Goal: Information Seeking & Learning: Learn about a topic

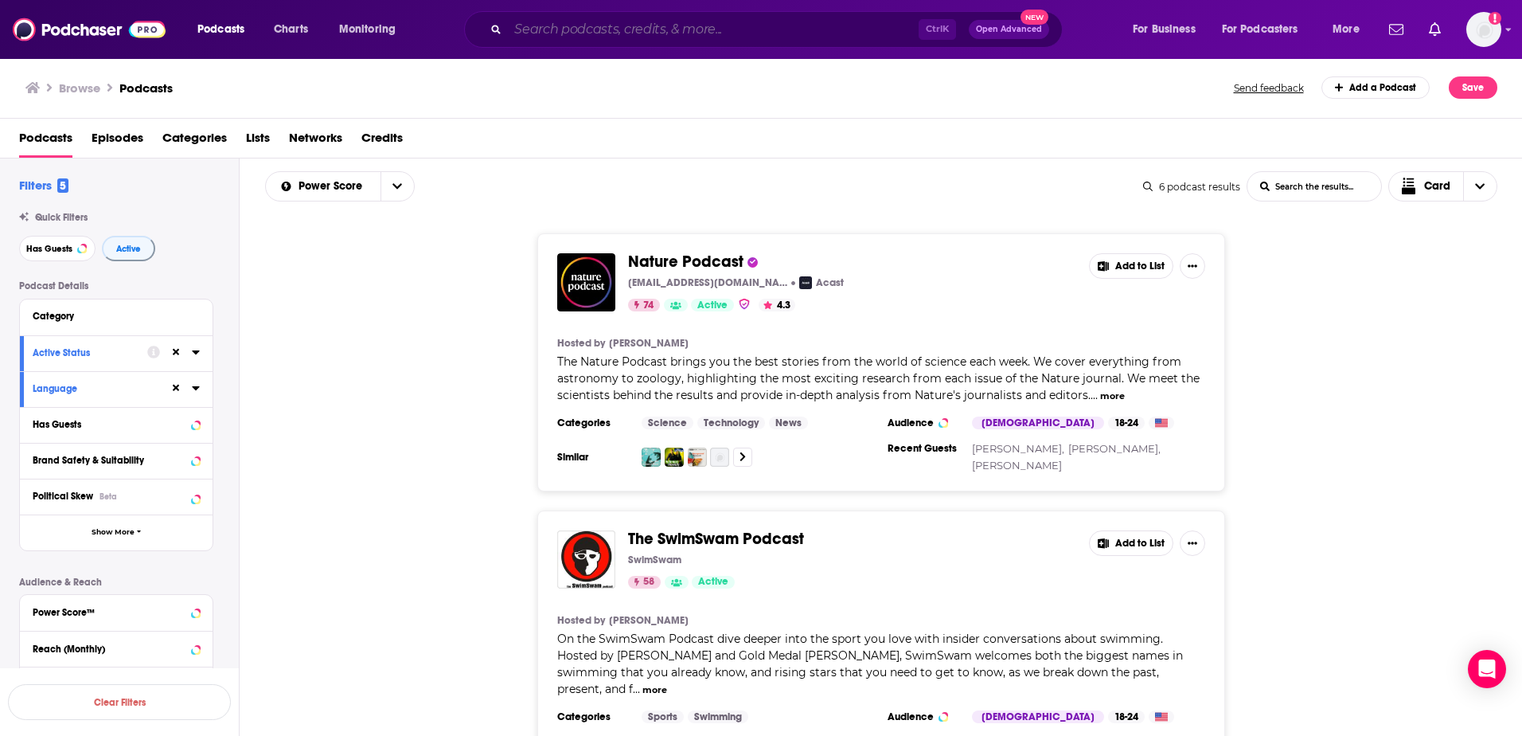
click at [591, 39] on input "Search podcasts, credits, & more..." at bounding box center [713, 29] width 411 height 25
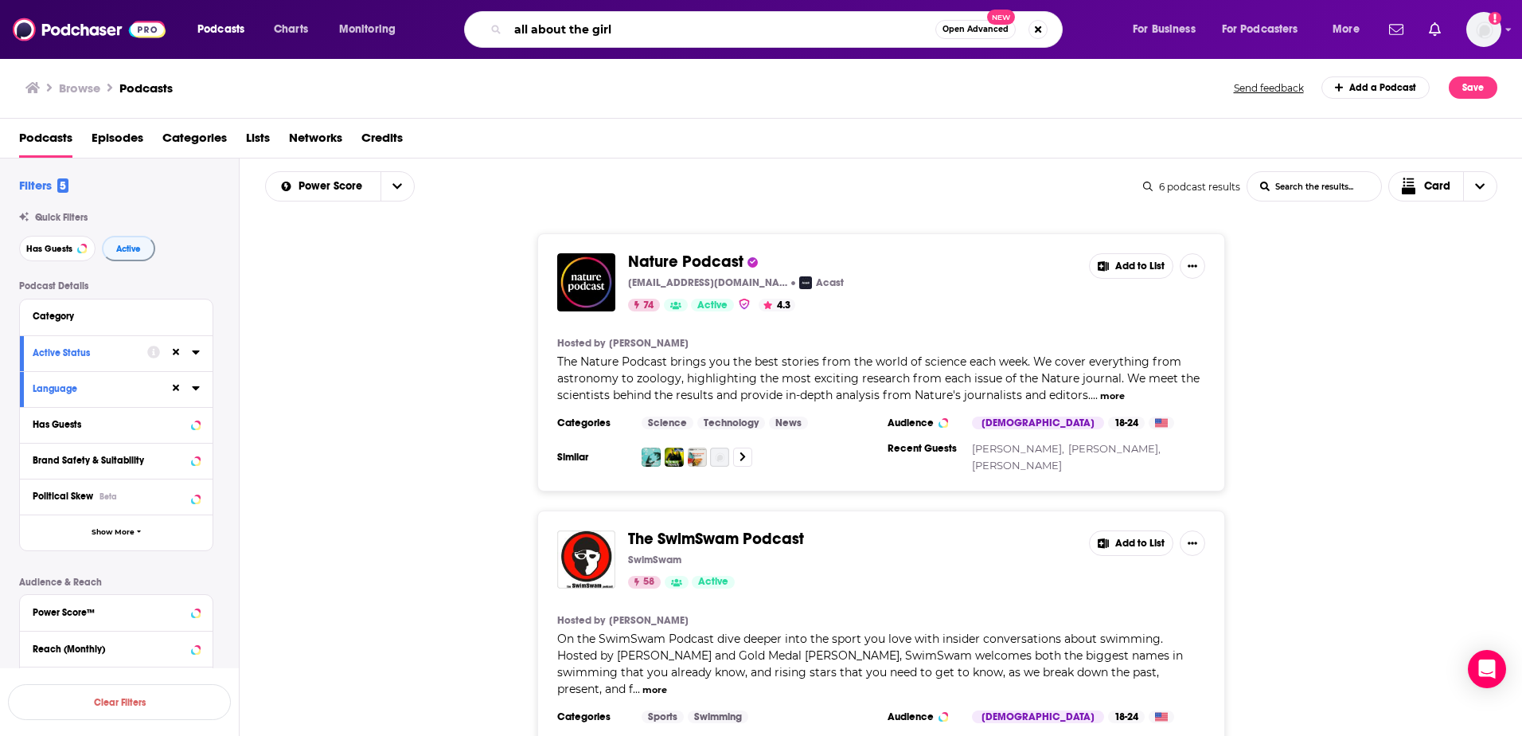
type input "all about the girls"
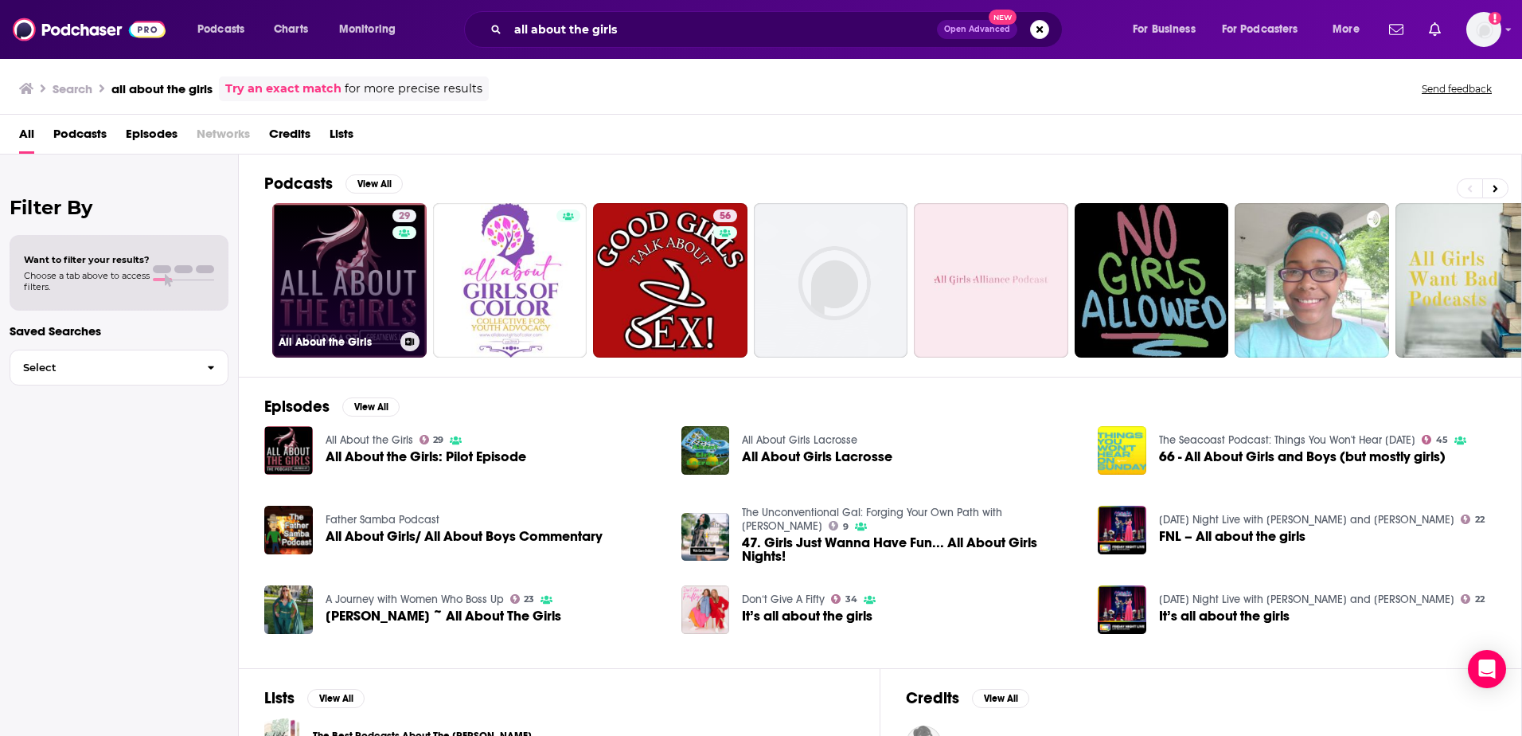
click at [365, 248] on link "29 All About the Girls" at bounding box center [349, 280] width 154 height 154
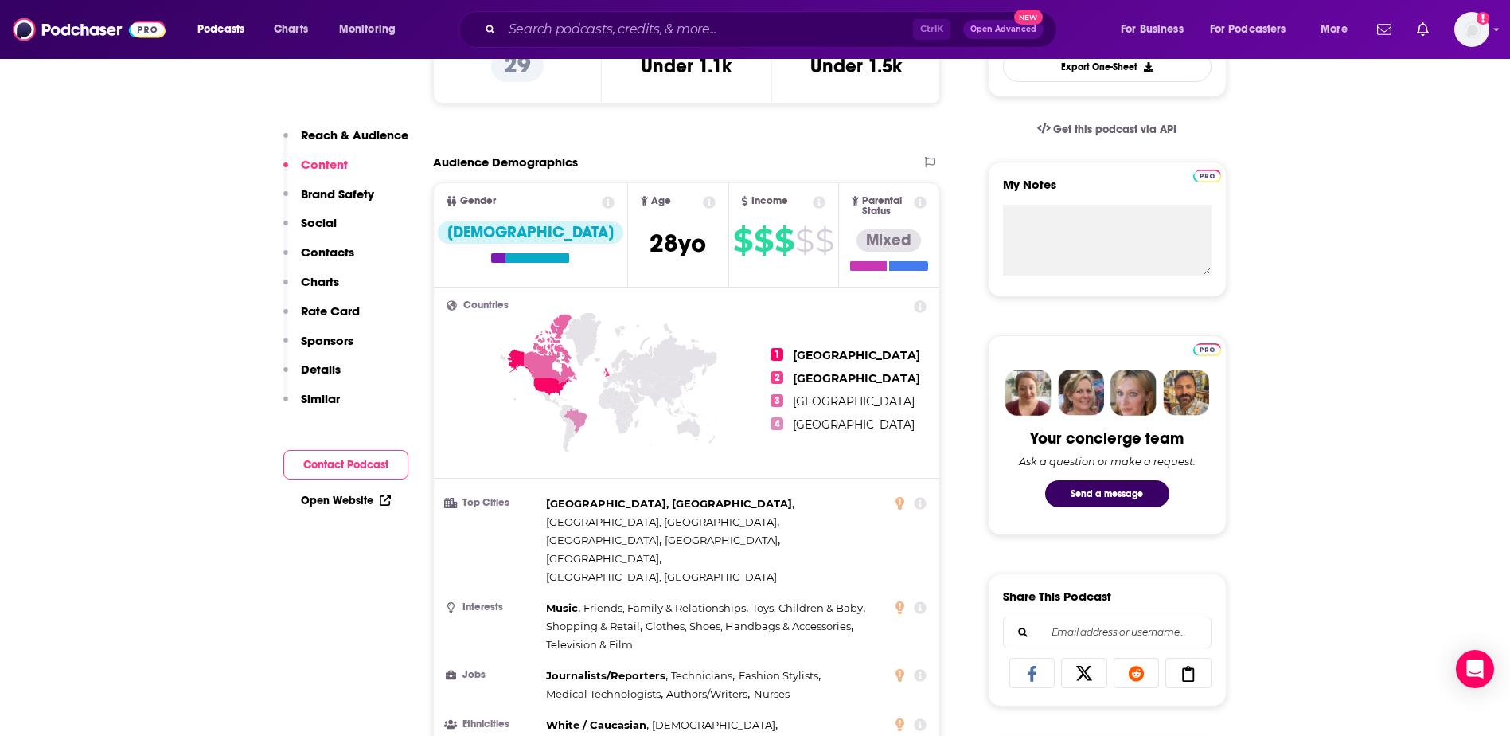
scroll to position [478, 0]
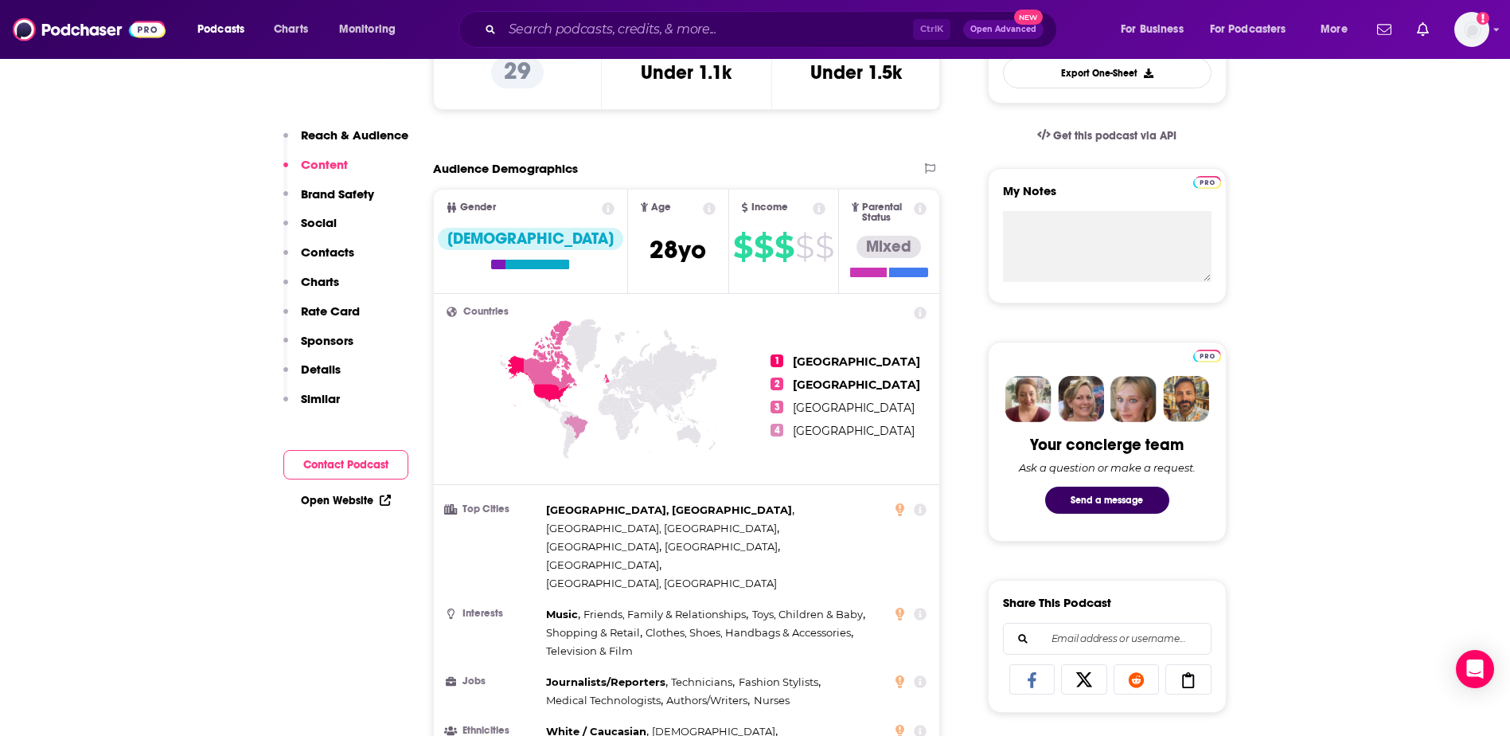
drag, startPoint x: 1385, startPoint y: 267, endPoint x: 1501, endPoint y: 268, distance: 115.4
